Goal: Information Seeking & Learning: Learn about a topic

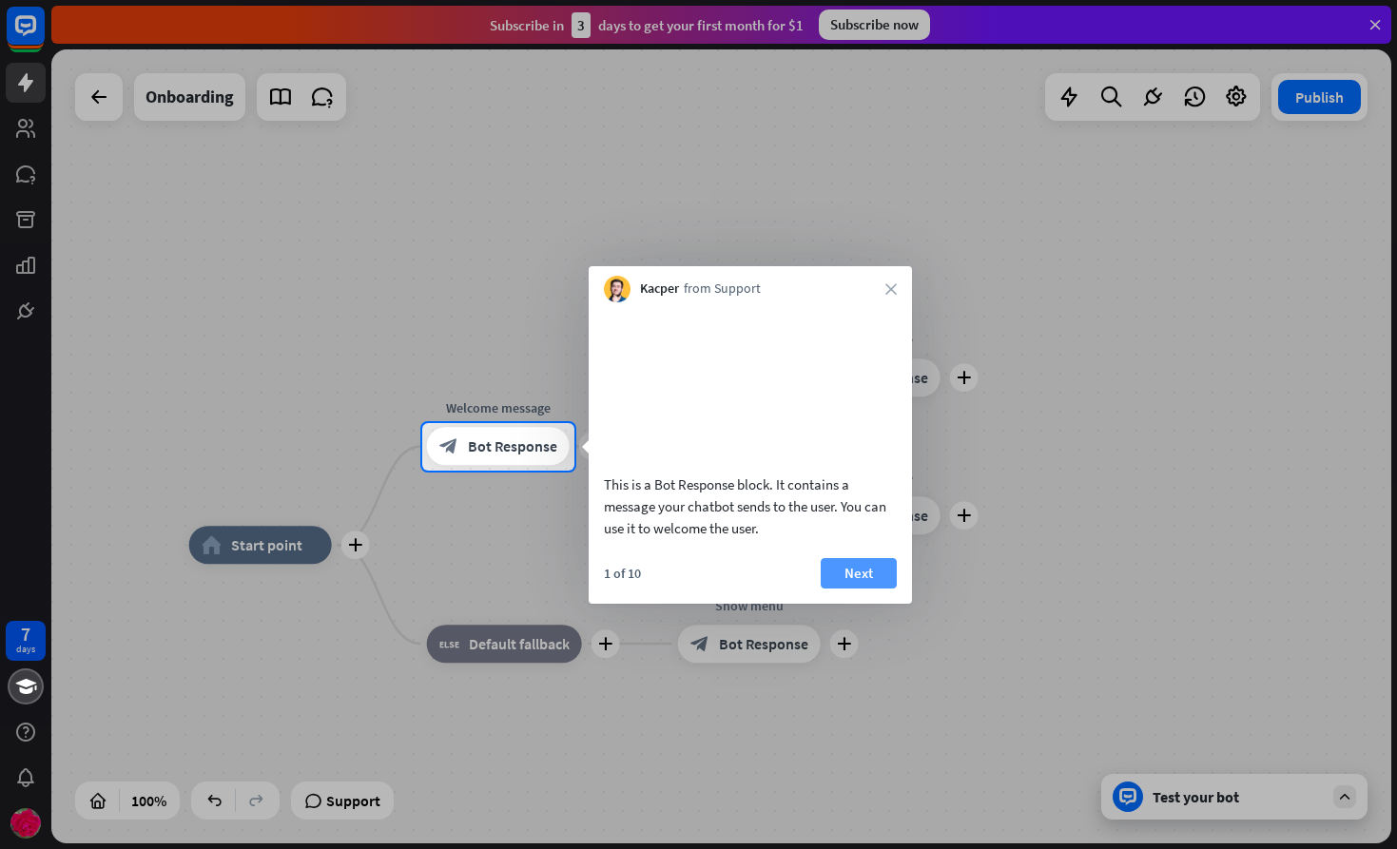
click at [869, 589] on button "Next" at bounding box center [859, 573] width 76 height 30
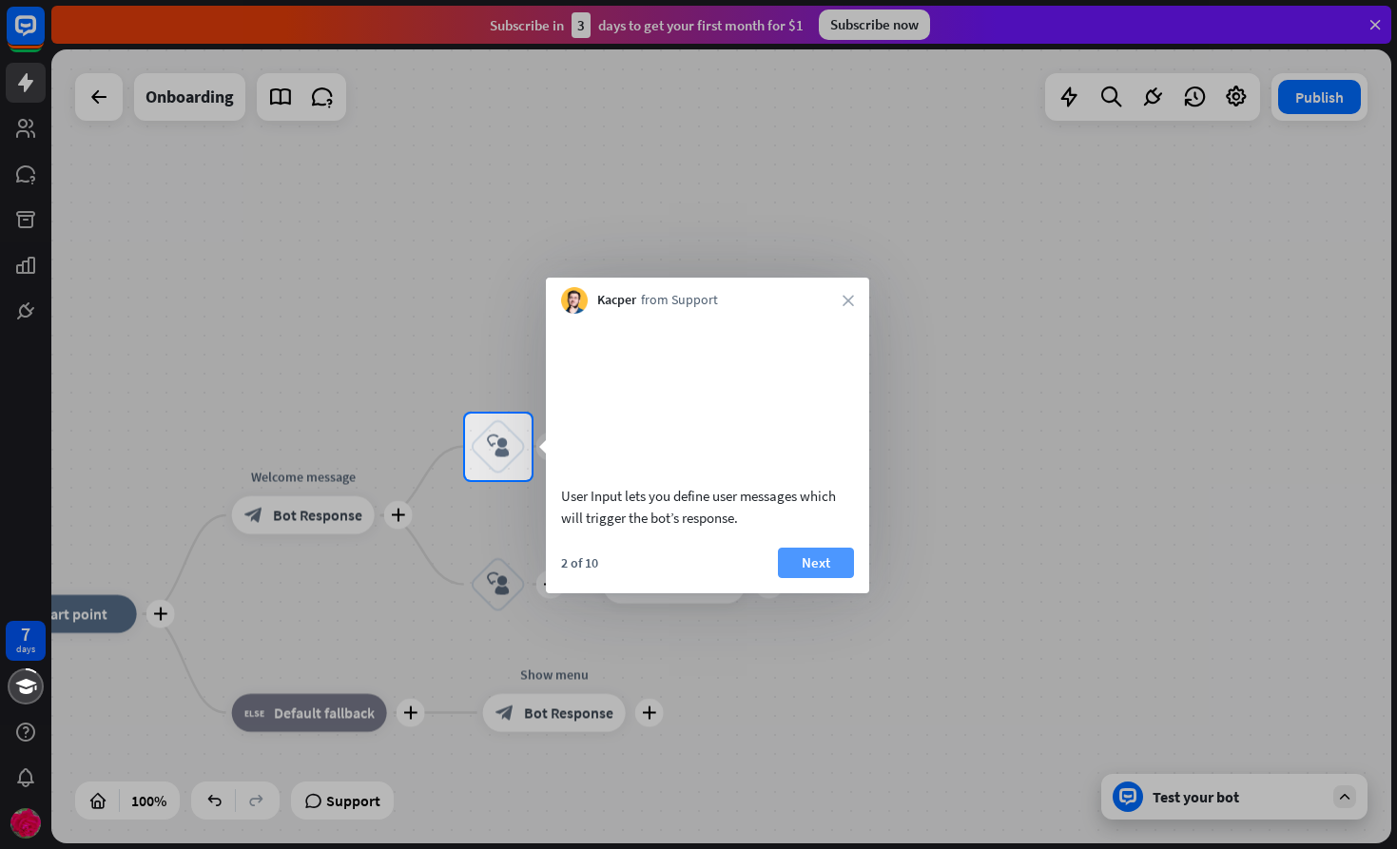
click at [823, 572] on button "Next" at bounding box center [816, 563] width 76 height 30
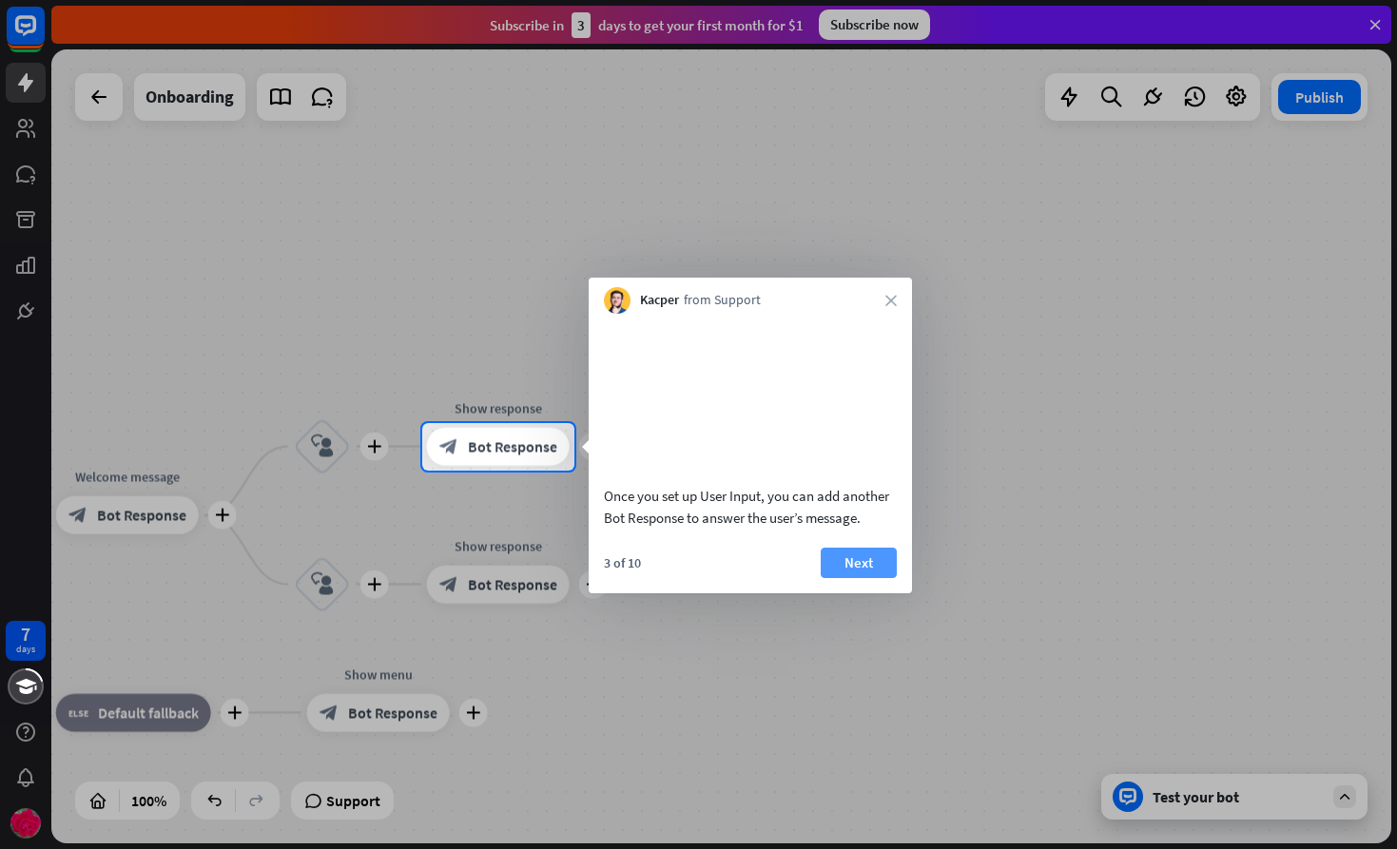
click at [854, 578] on button "Next" at bounding box center [859, 563] width 76 height 30
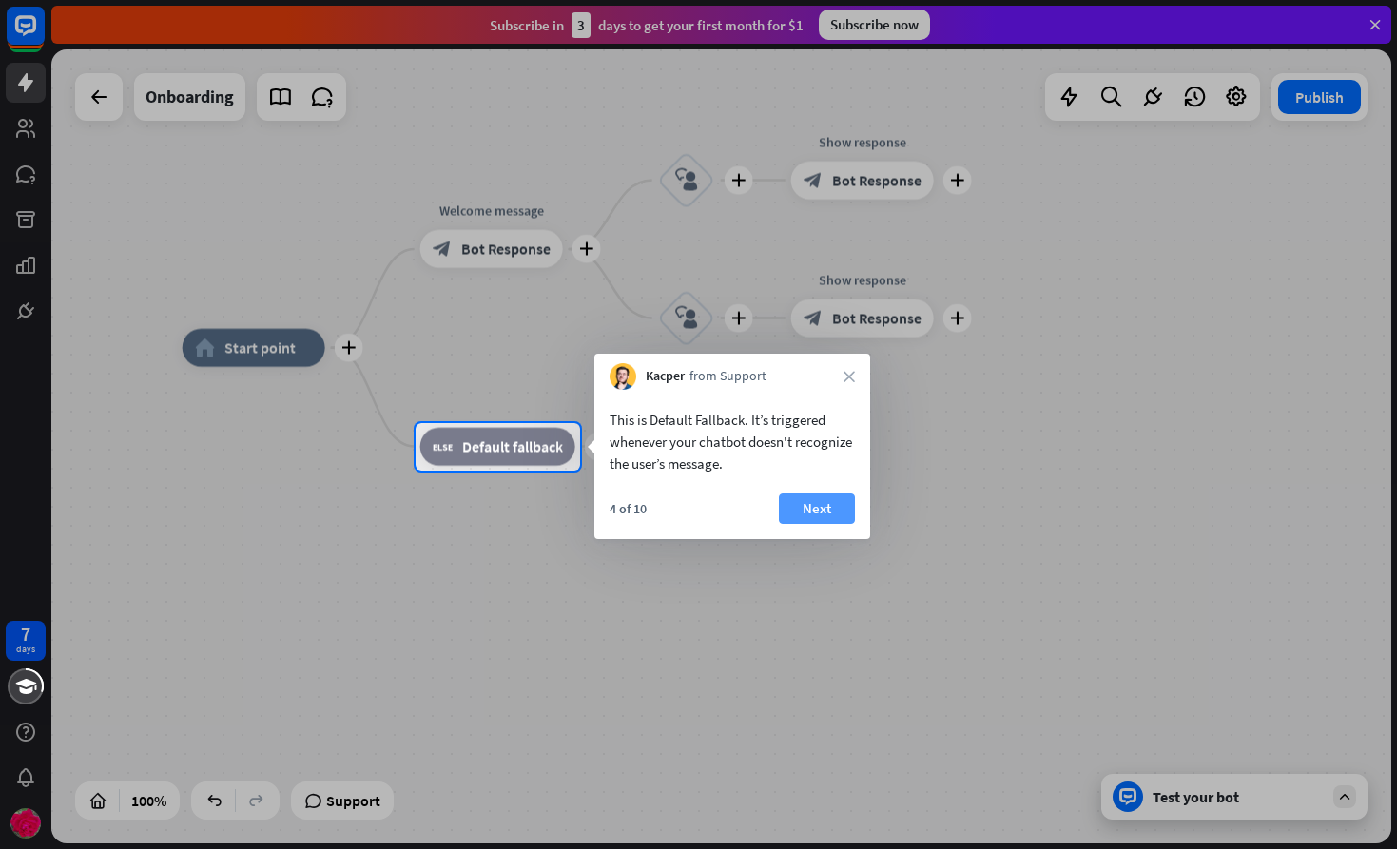
click at [824, 514] on button "Next" at bounding box center [817, 508] width 76 height 30
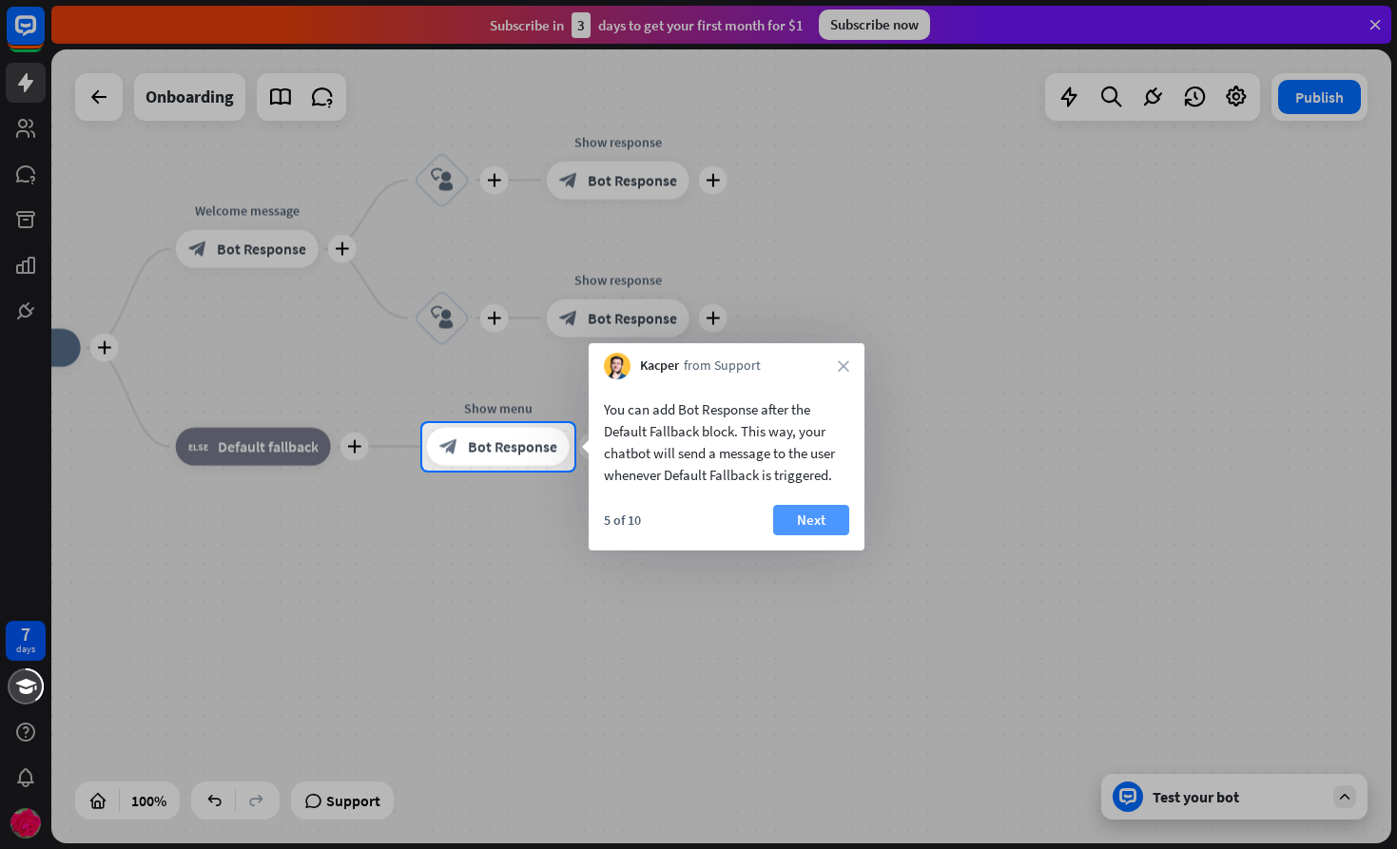
click at [821, 528] on button "Next" at bounding box center [811, 520] width 76 height 30
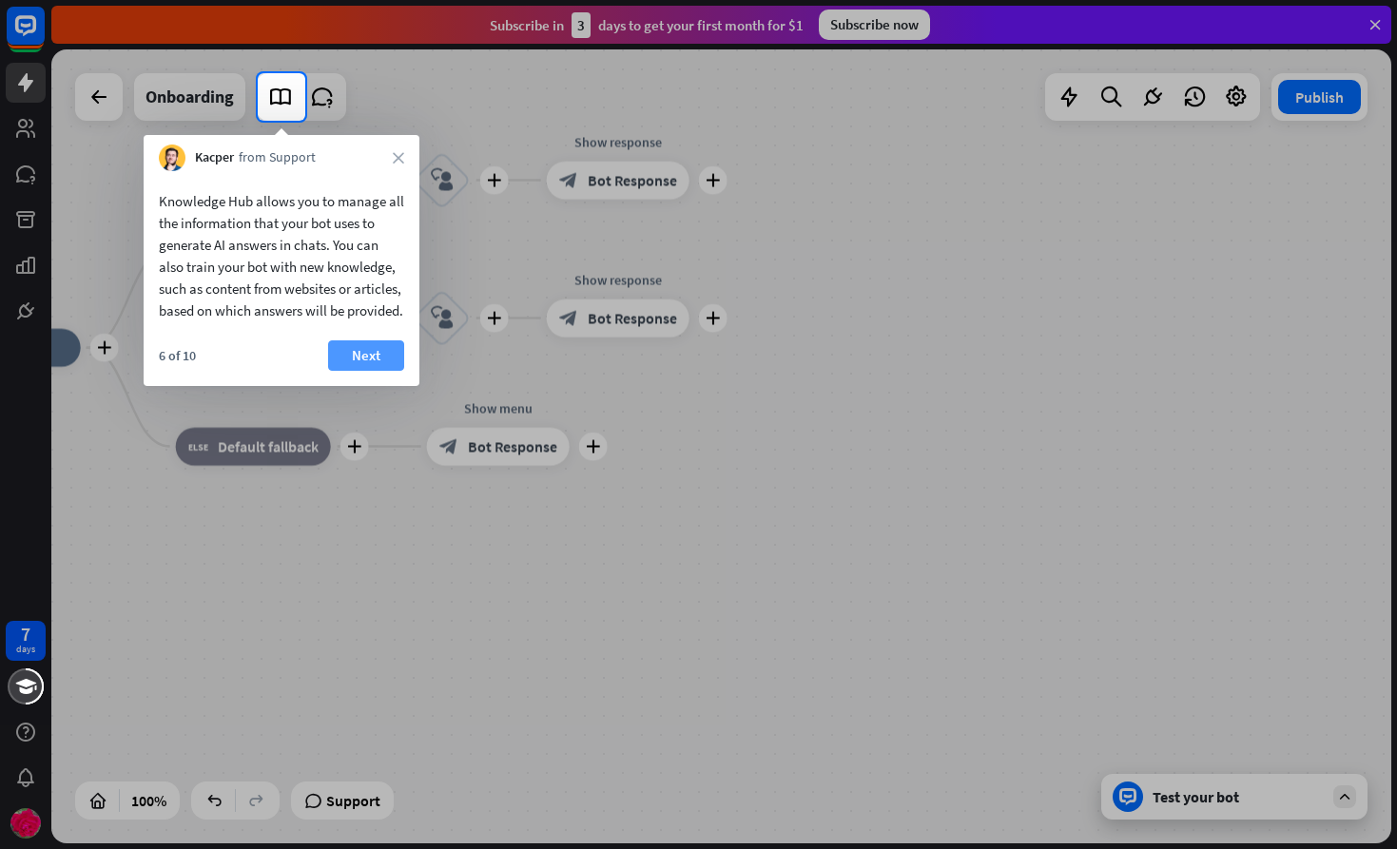
click at [371, 371] on button "Next" at bounding box center [366, 355] width 76 height 30
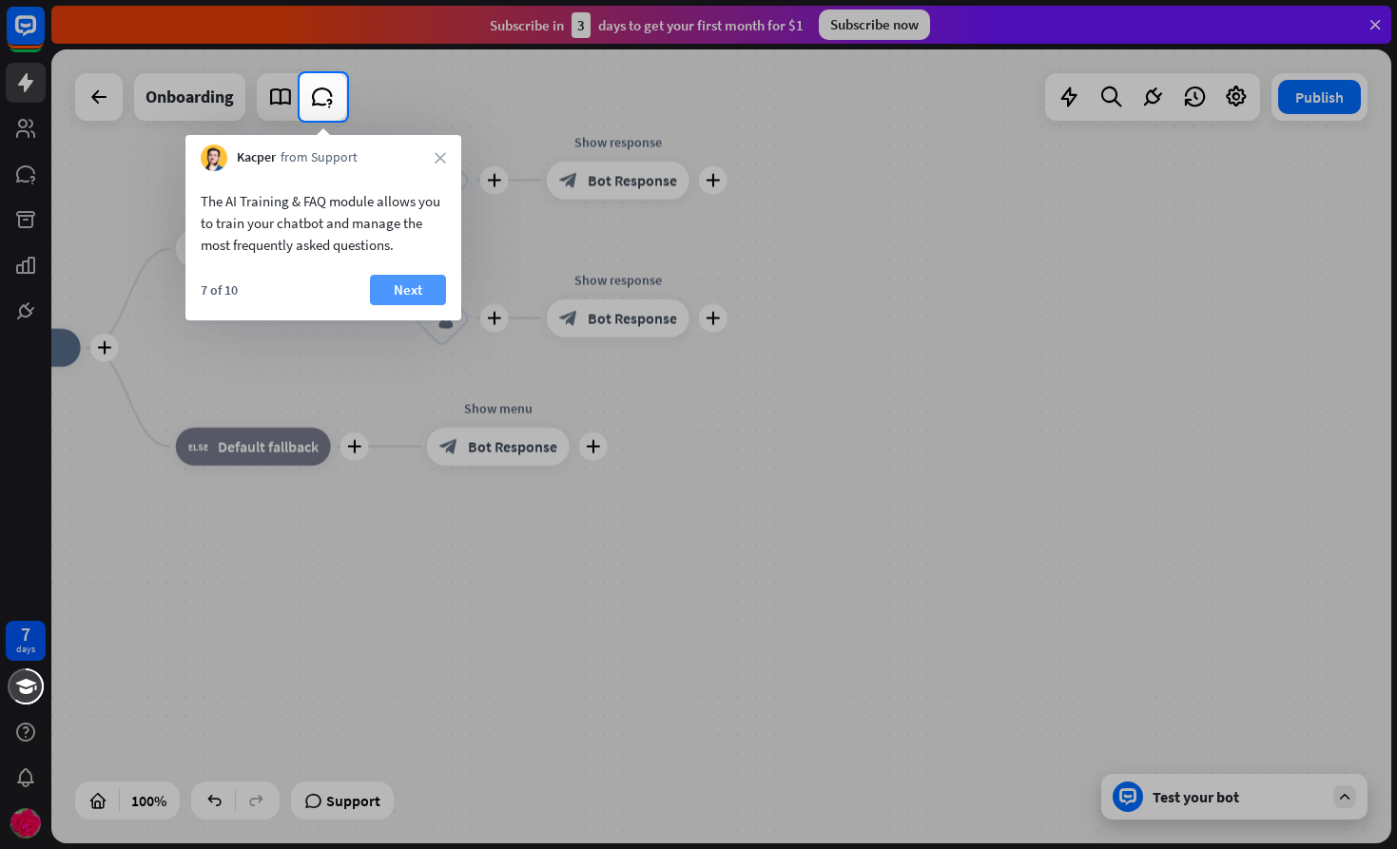
click at [409, 280] on button "Next" at bounding box center [408, 290] width 76 height 30
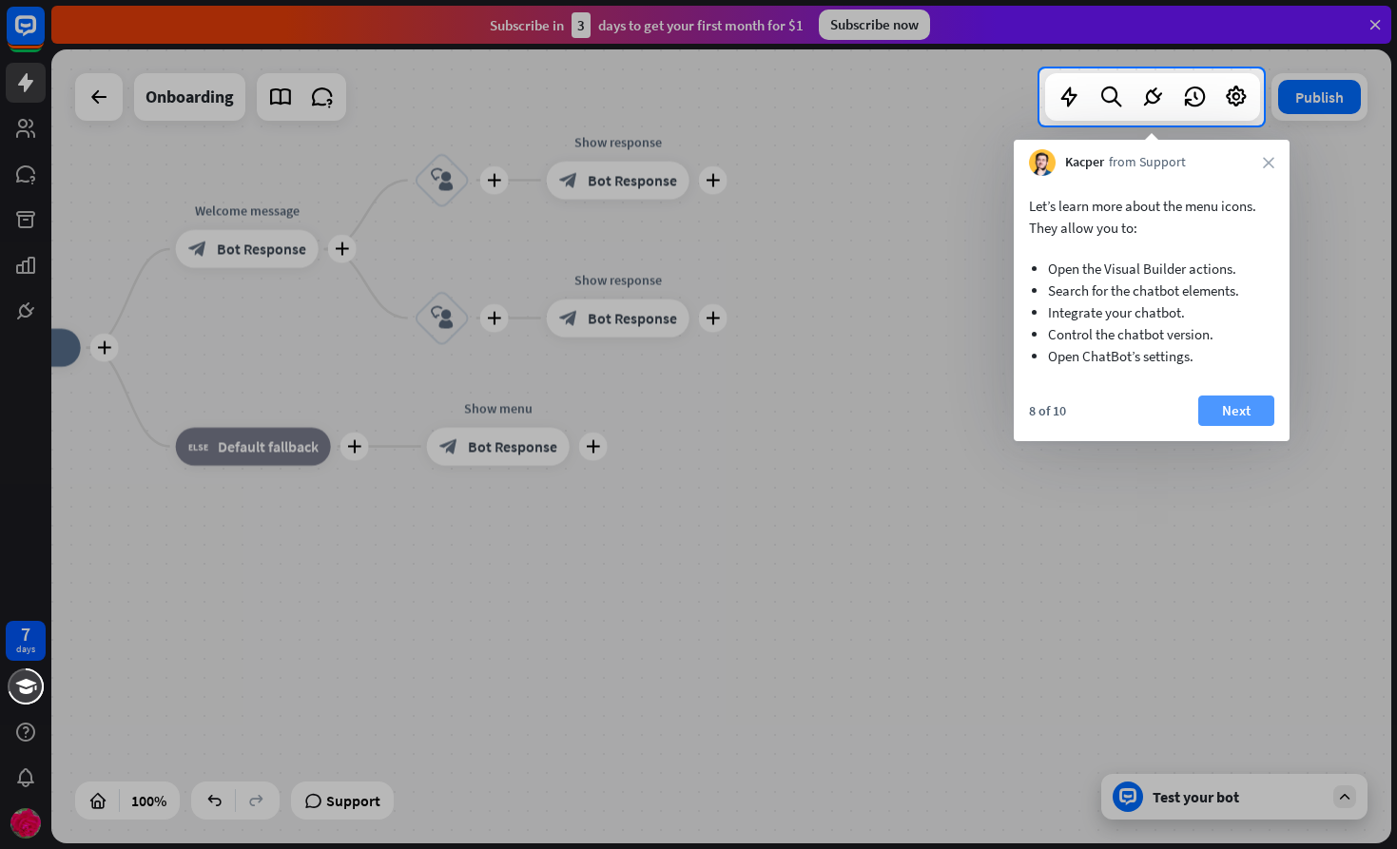
click at [1240, 410] on button "Next" at bounding box center [1236, 411] width 76 height 30
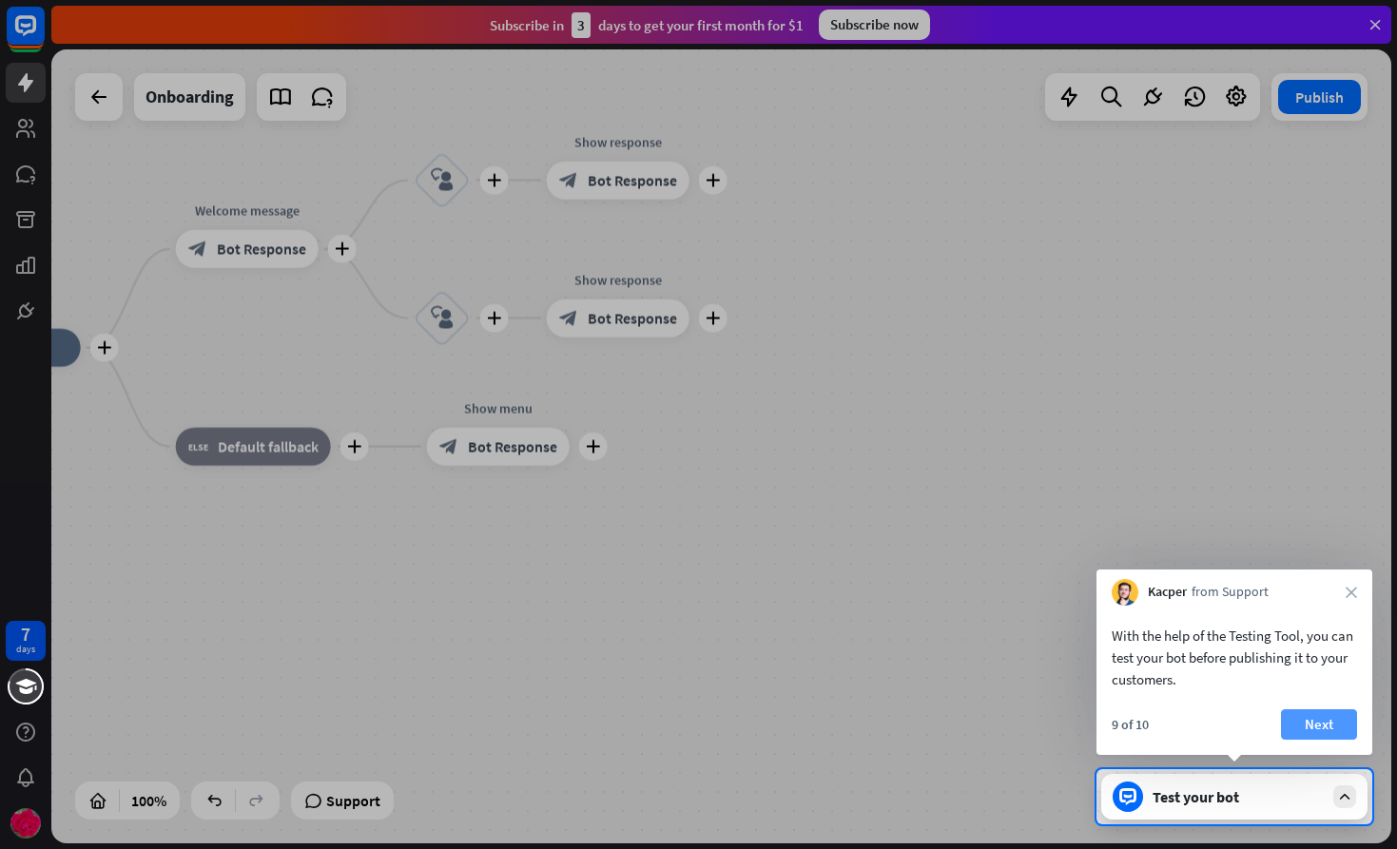
click at [1314, 722] on button "Next" at bounding box center [1319, 724] width 76 height 30
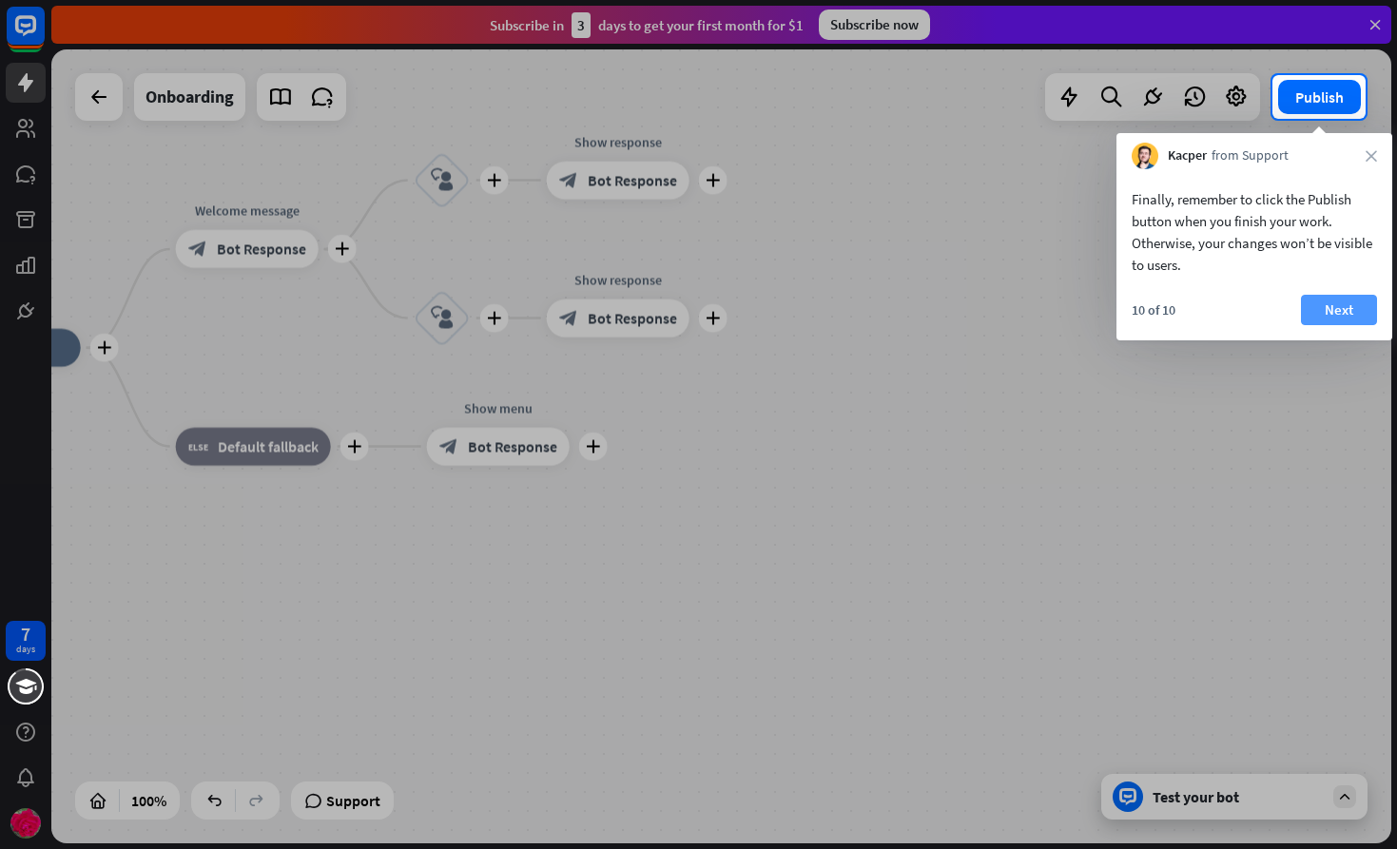
click at [1348, 316] on button "Next" at bounding box center [1339, 310] width 76 height 30
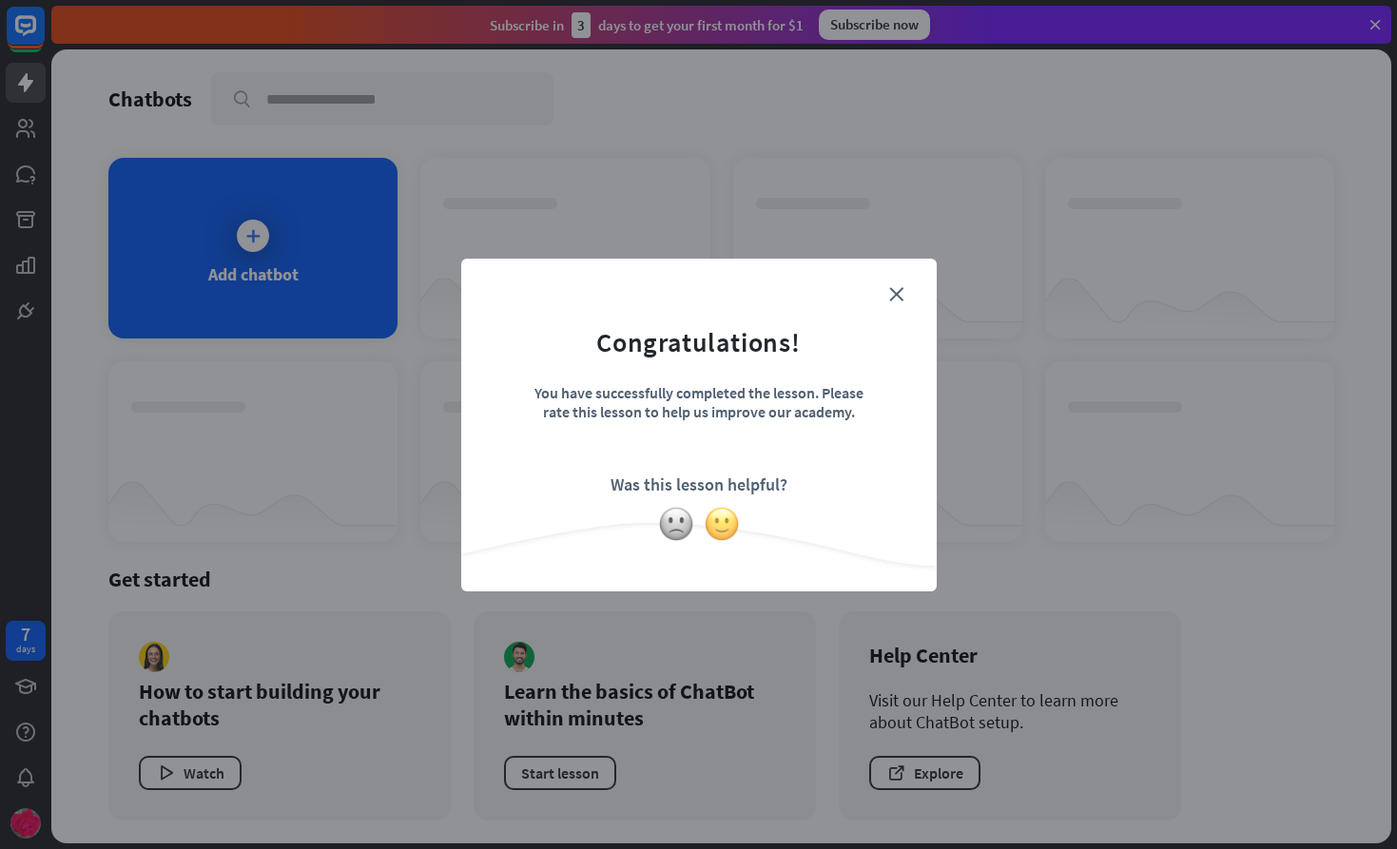
click at [724, 526] on img at bounding box center [722, 524] width 36 height 36
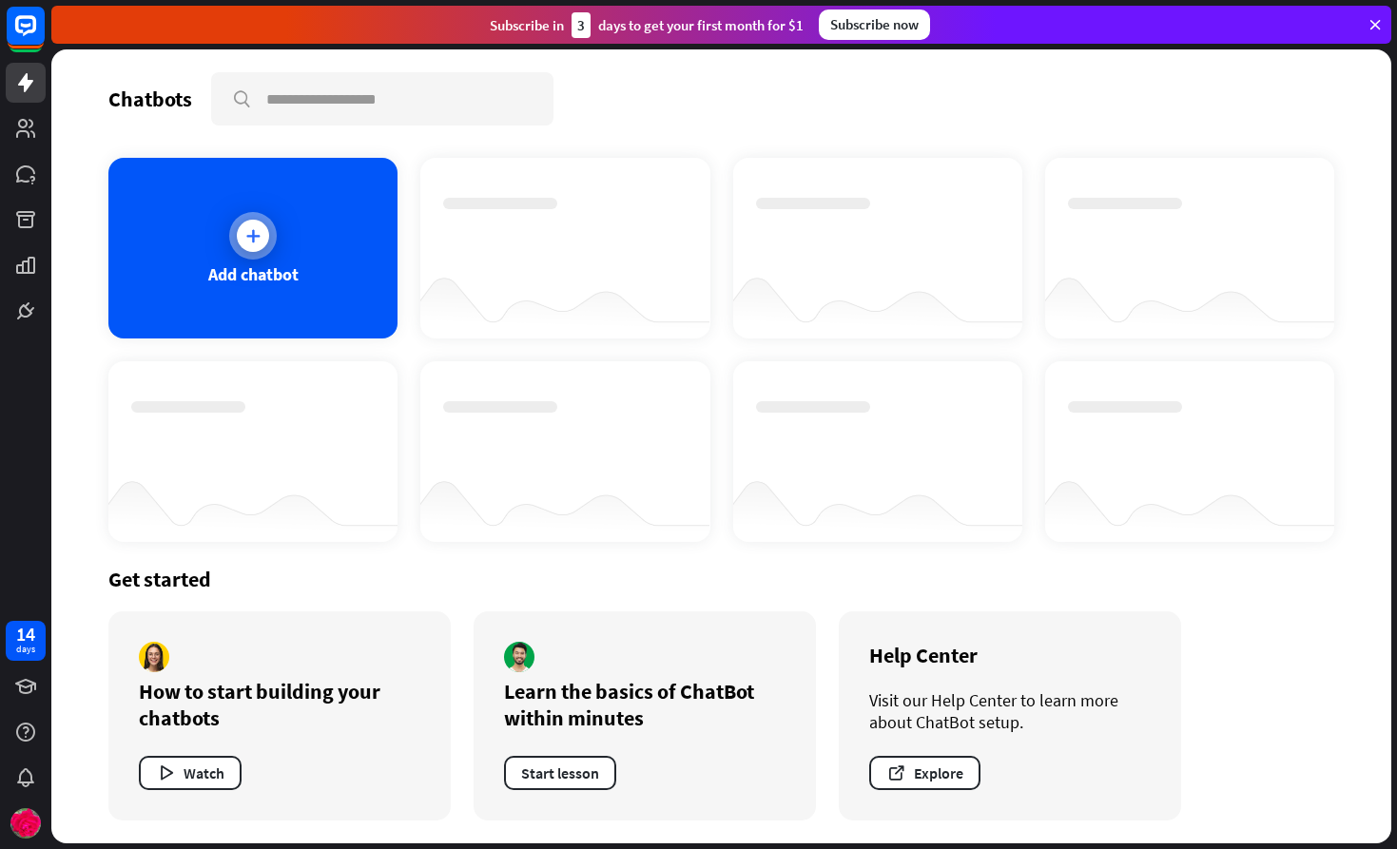
click at [265, 241] on div at bounding box center [253, 236] width 32 height 32
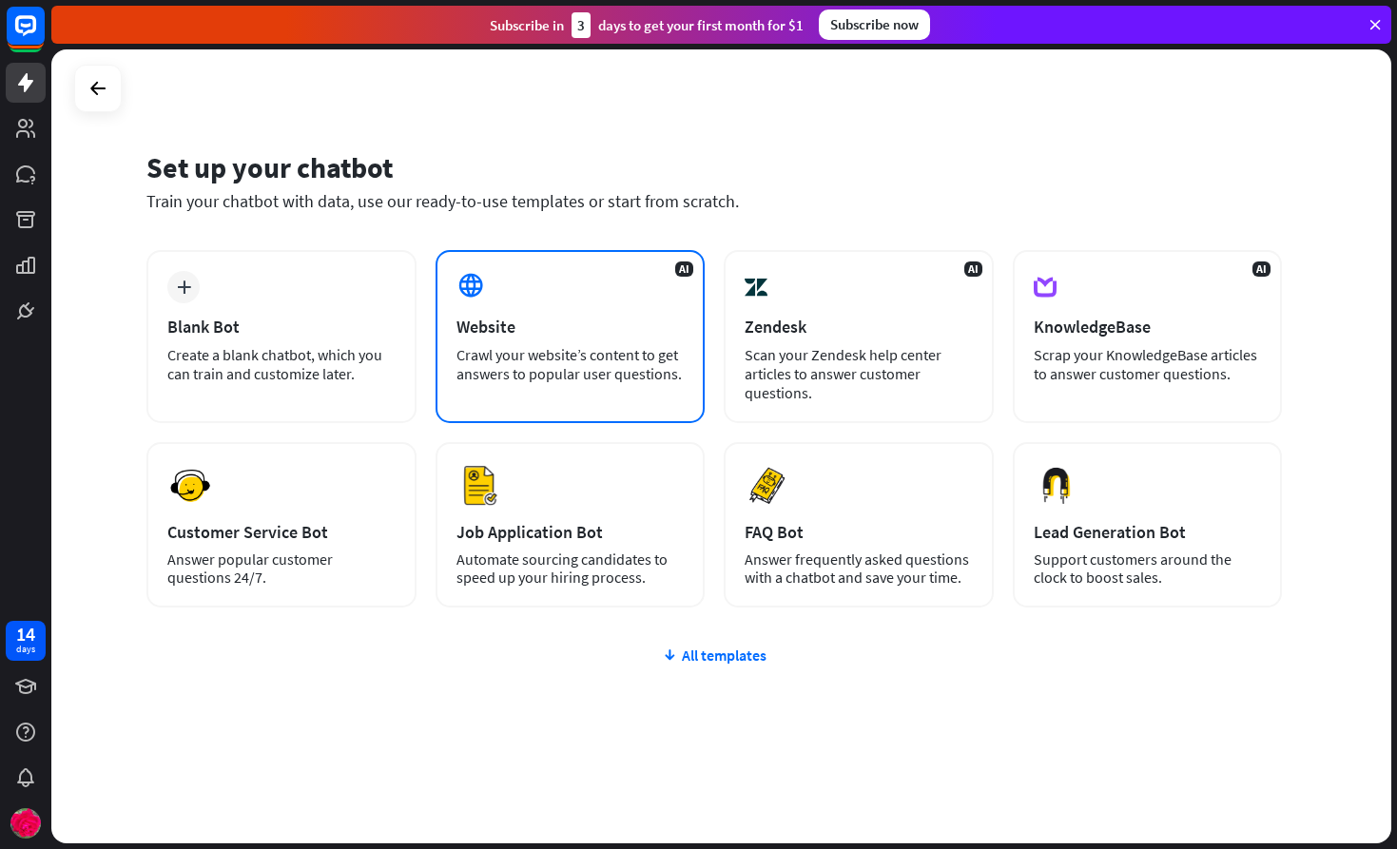
click at [514, 327] on div "Website" at bounding box center [570, 327] width 228 height 22
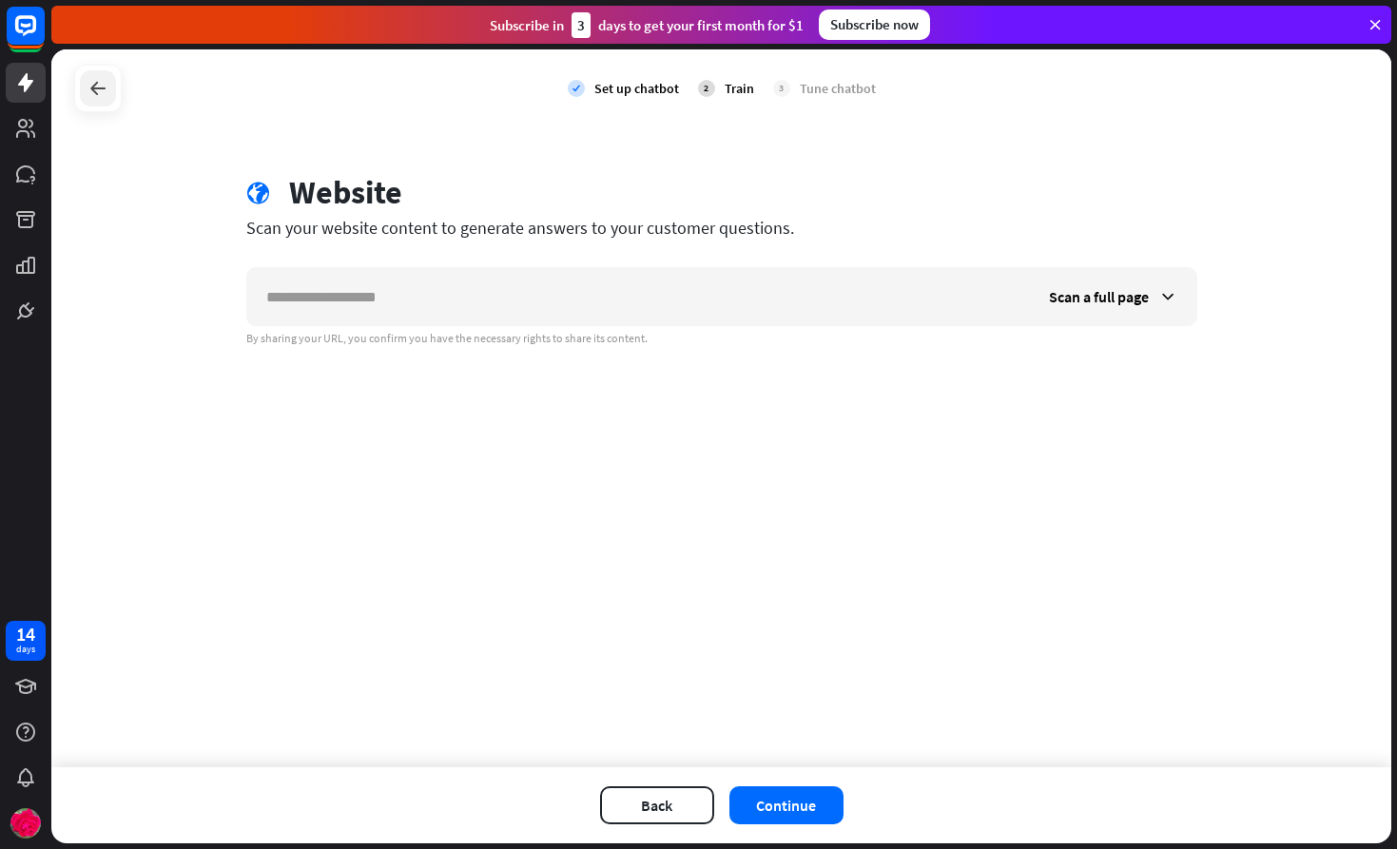
click at [89, 80] on icon at bounding box center [98, 88] width 23 height 23
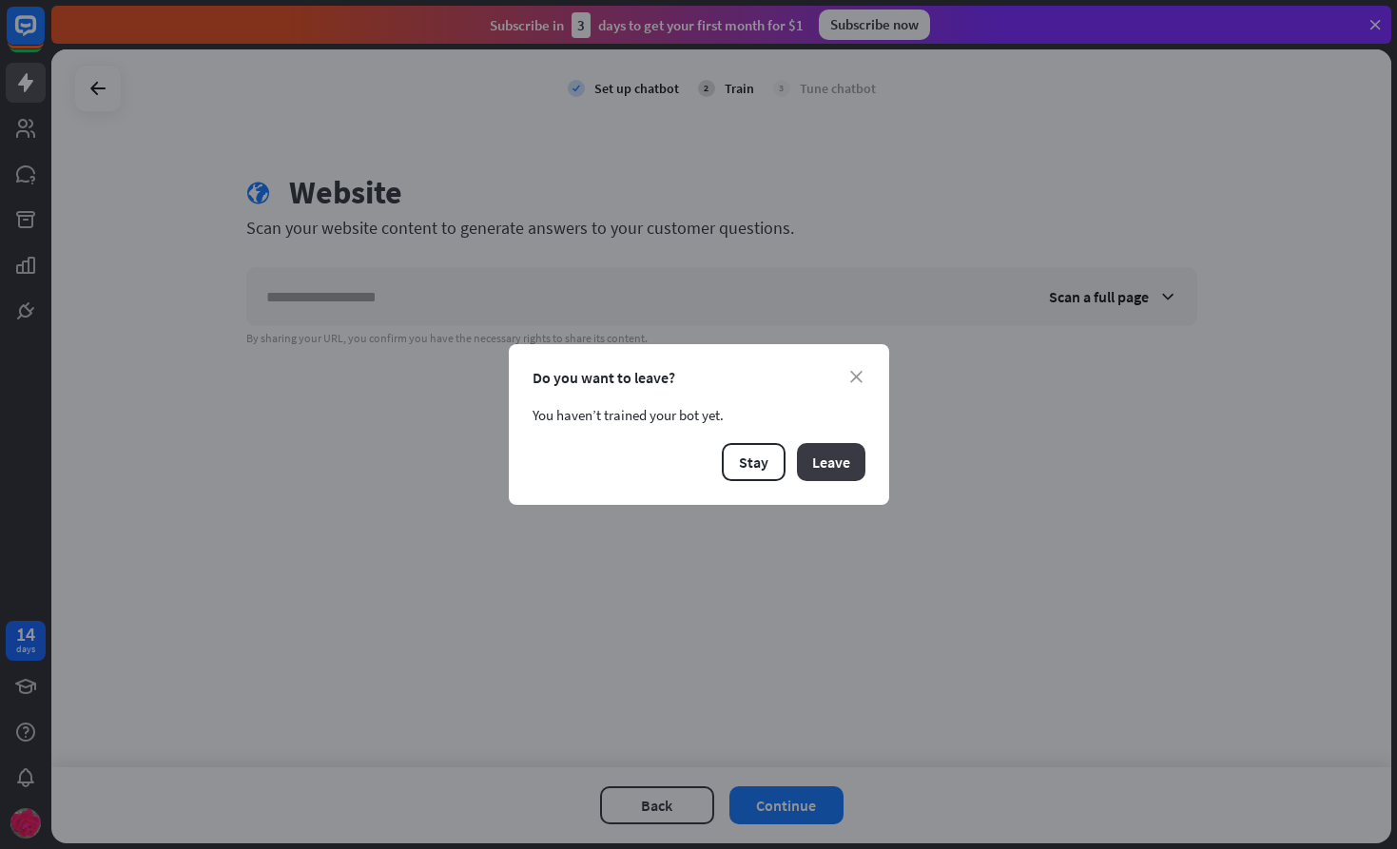
click at [828, 457] on button "Leave" at bounding box center [831, 462] width 68 height 38
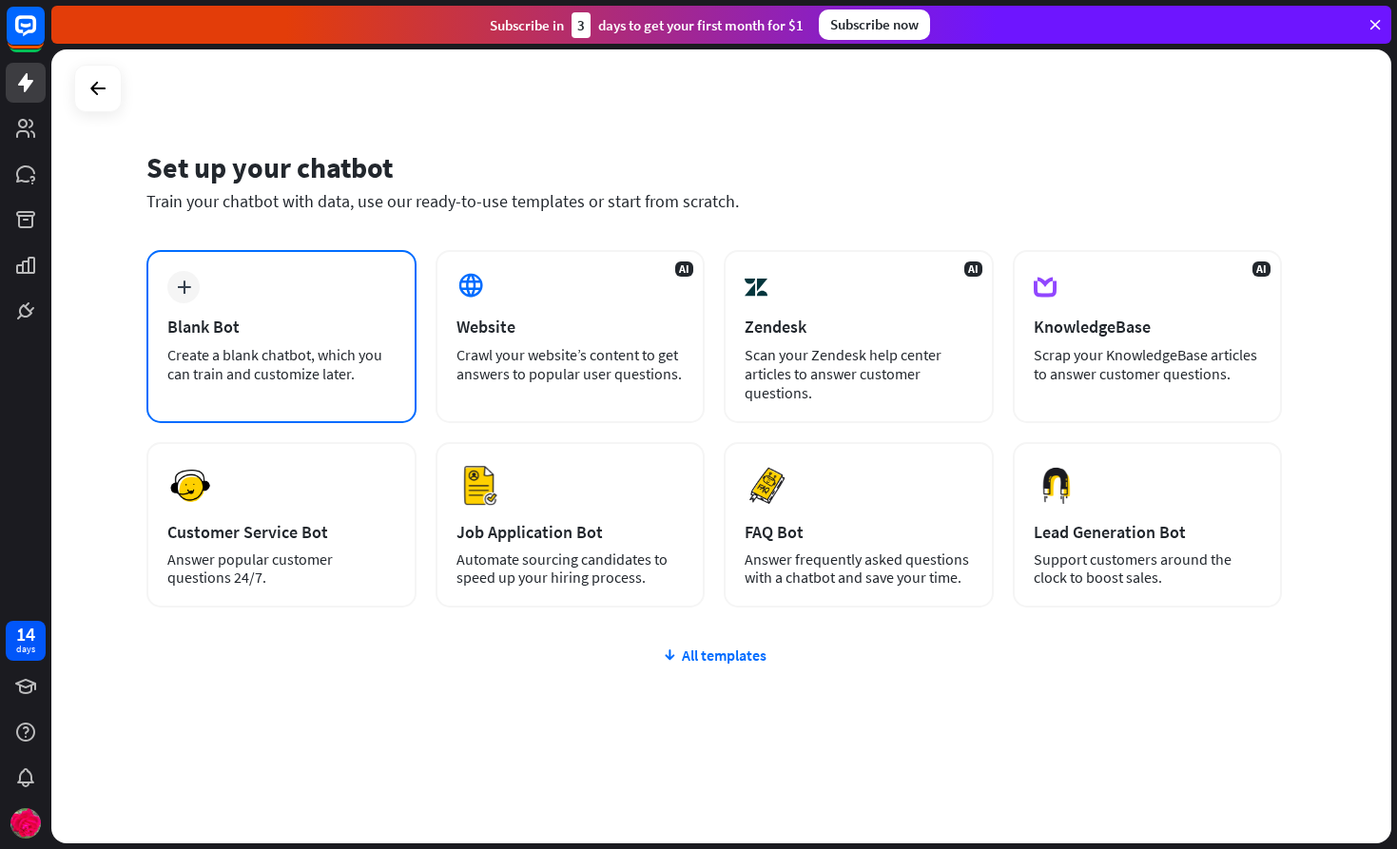
click at [189, 295] on div "plus" at bounding box center [183, 287] width 32 height 32
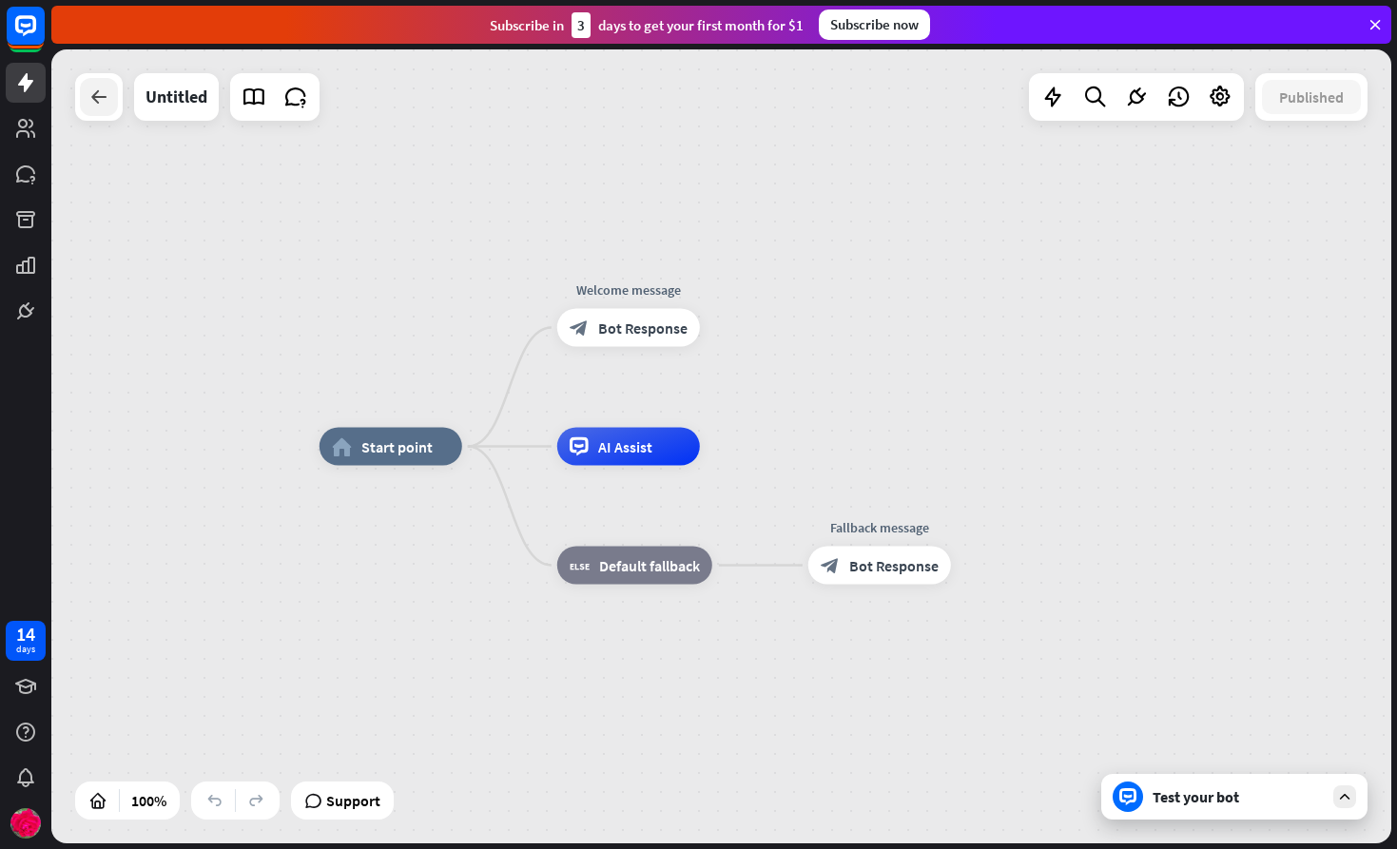
click at [101, 106] on icon at bounding box center [98, 97] width 23 height 23
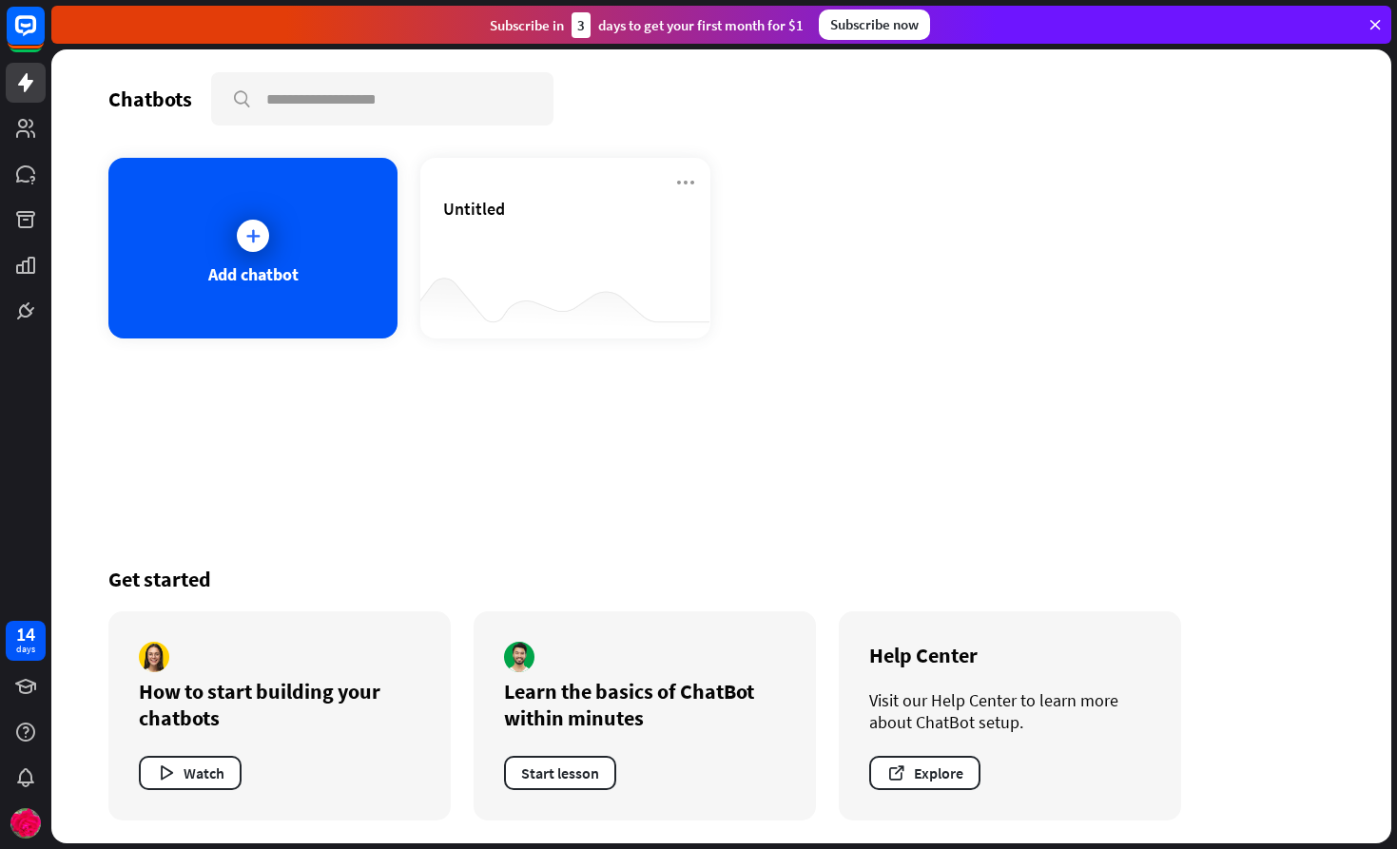
click at [1370, 22] on icon at bounding box center [1374, 24] width 17 height 17
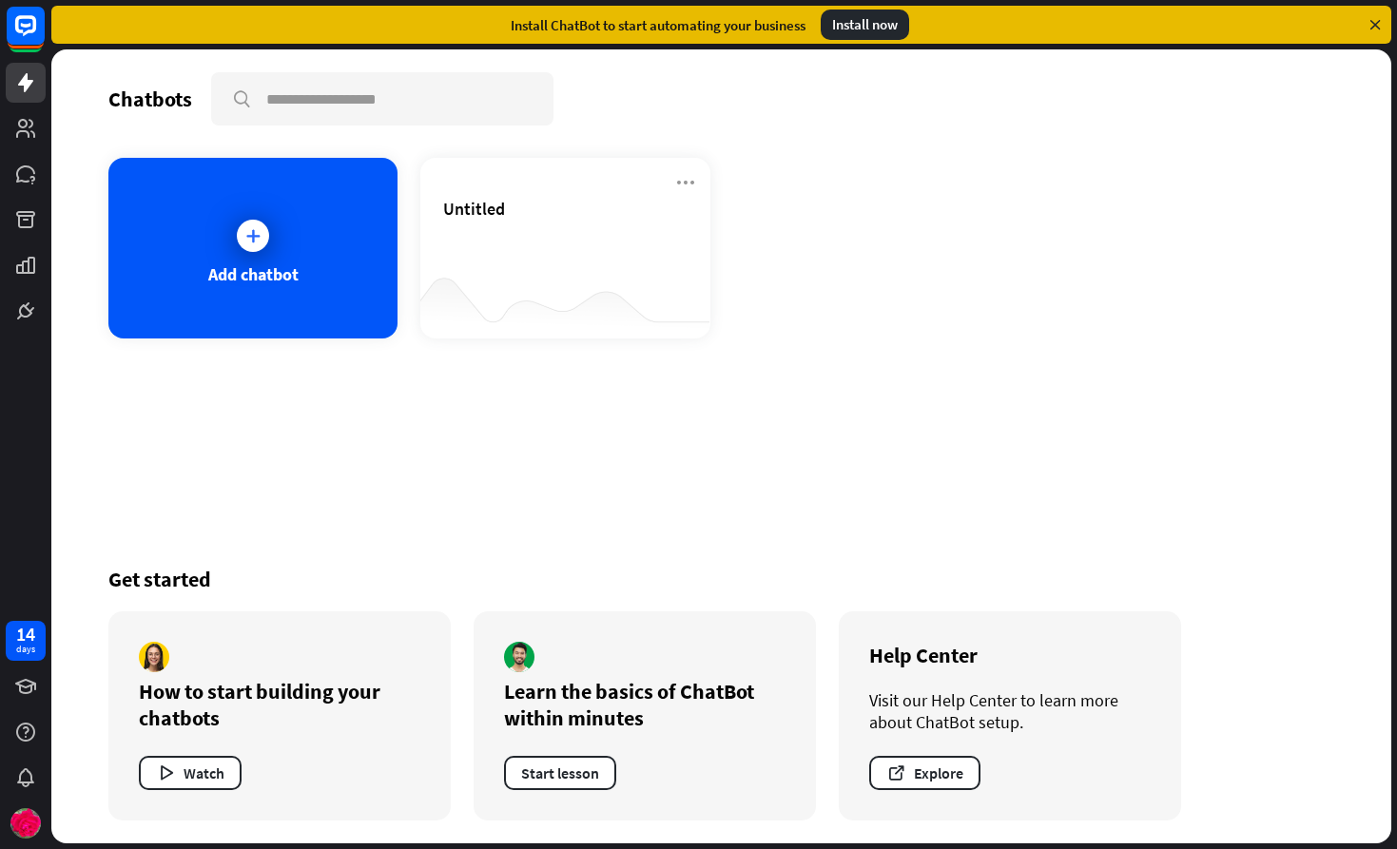
click at [1198, 346] on div "Chatbots search Add chatbot Untitled Get started How to start building your cha…" at bounding box center [721, 446] width 1340 height 794
click at [33, 86] on icon at bounding box center [25, 82] width 23 height 23
click at [26, 134] on icon at bounding box center [25, 128] width 19 height 19
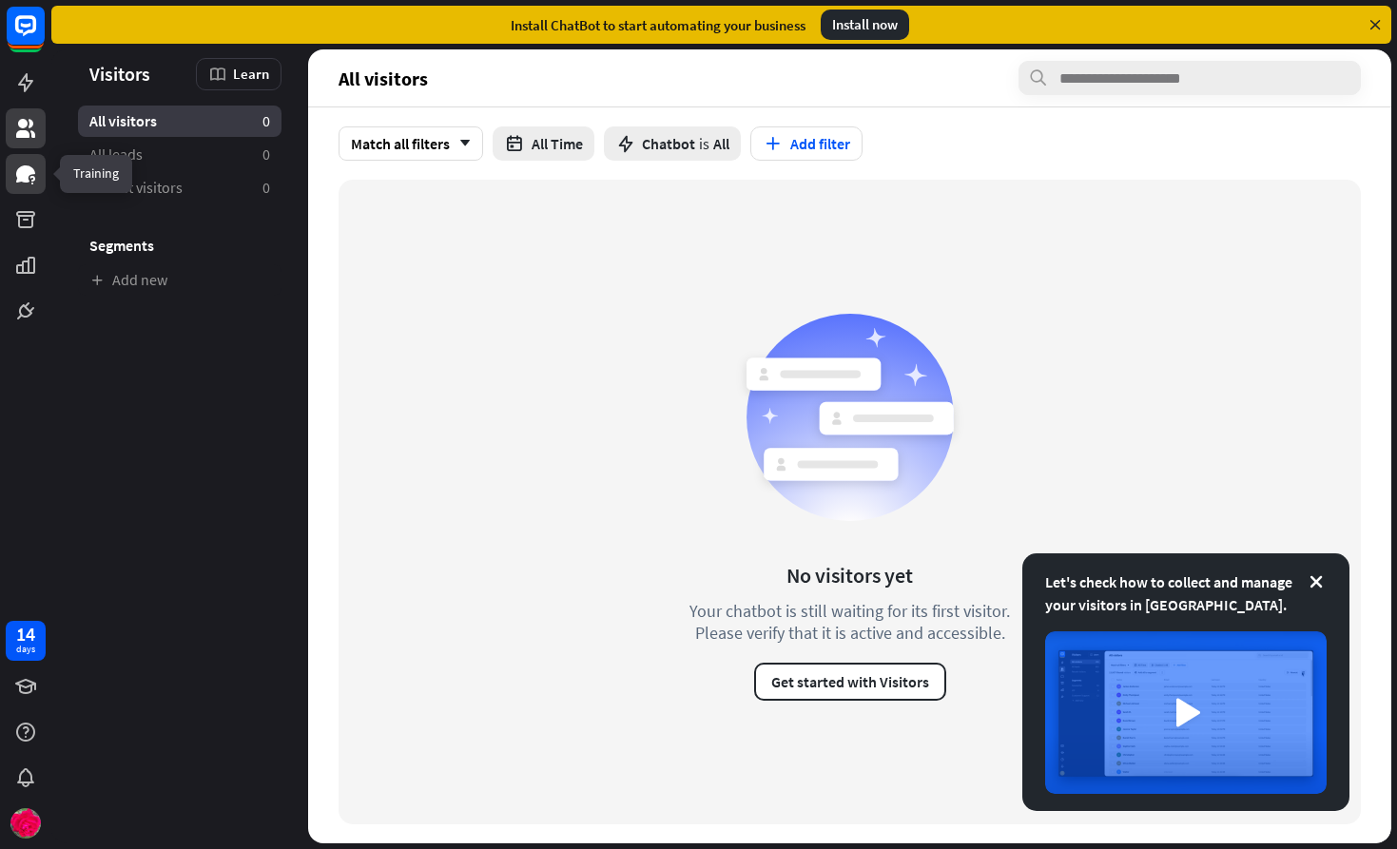
click at [30, 177] on icon at bounding box center [31, 179] width 5 height 6
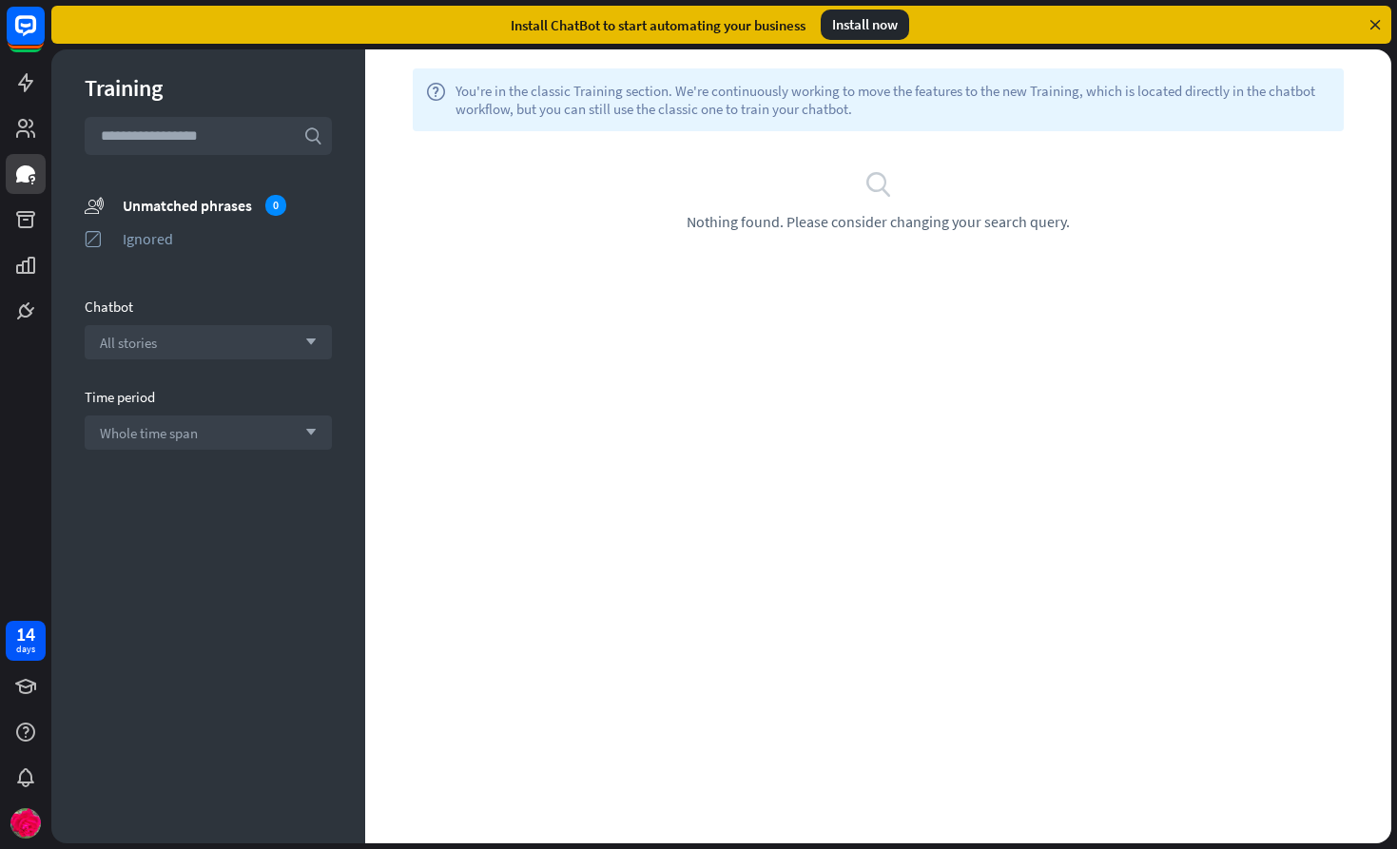
click at [918, 208] on div "search Nothing found. Please consider changing your search query." at bounding box center [878, 200] width 969 height 62
click at [33, 222] on icon at bounding box center [25, 219] width 19 height 17
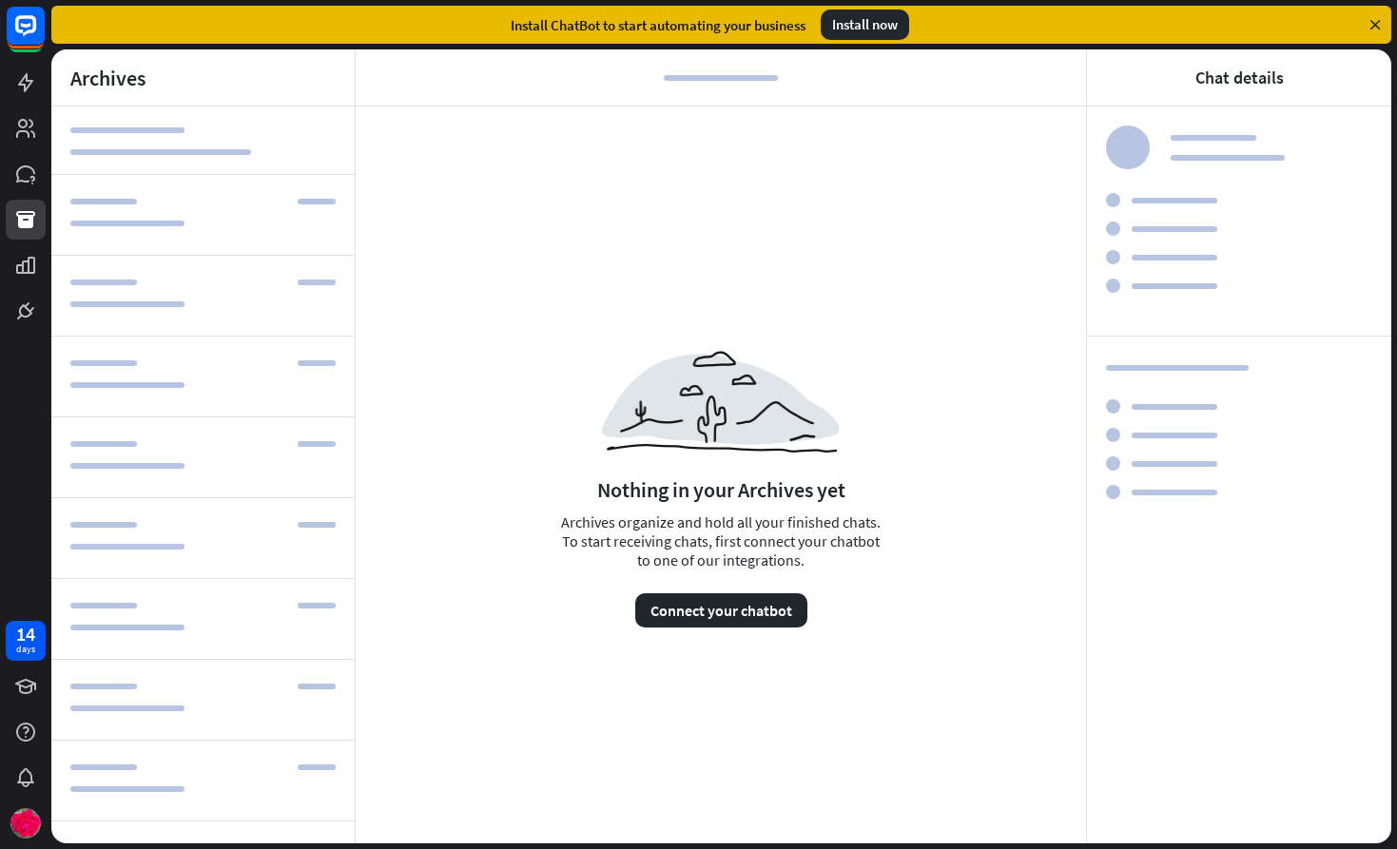
click at [2, 223] on div at bounding box center [25, 165] width 51 height 331
click at [13, 223] on link at bounding box center [26, 220] width 40 height 40
click at [26, 269] on icon at bounding box center [25, 265] width 19 height 17
